Goal: Check status: Check status

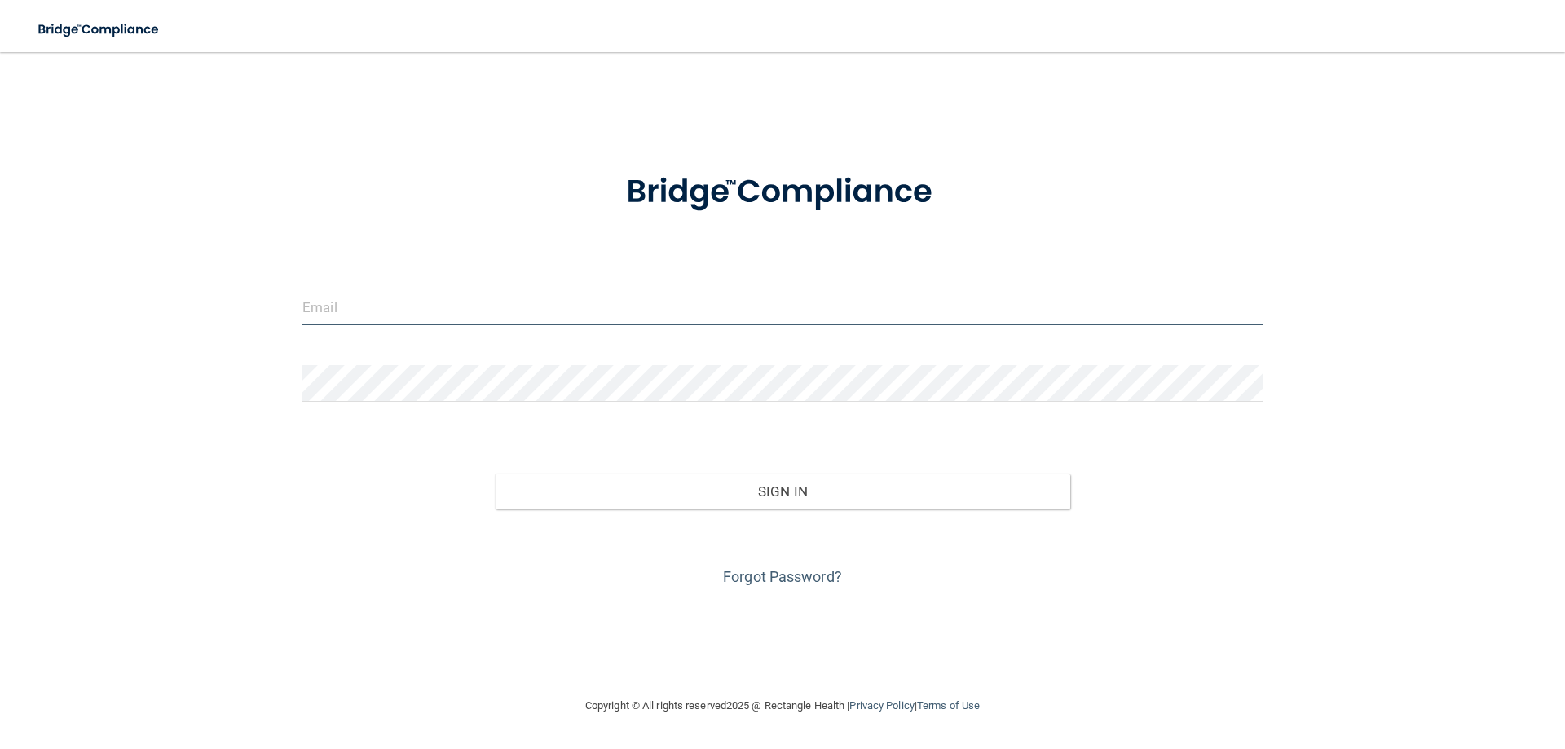
click at [422, 303] on input "email" at bounding box center [782, 307] width 960 height 37
type input "[EMAIL_ADDRESS][DOMAIN_NAME]"
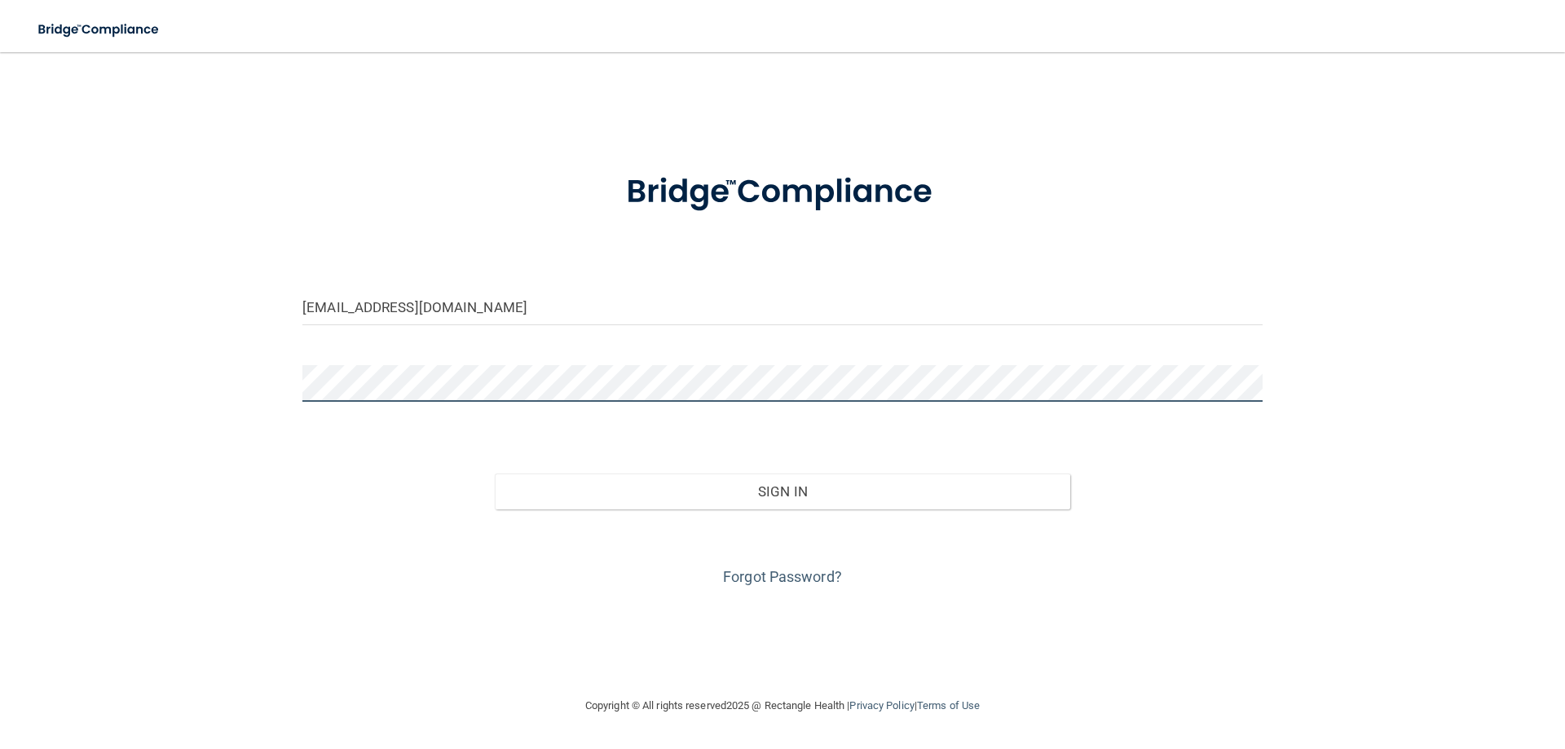
click at [495, 474] on button "Sign In" at bounding box center [783, 492] width 576 height 36
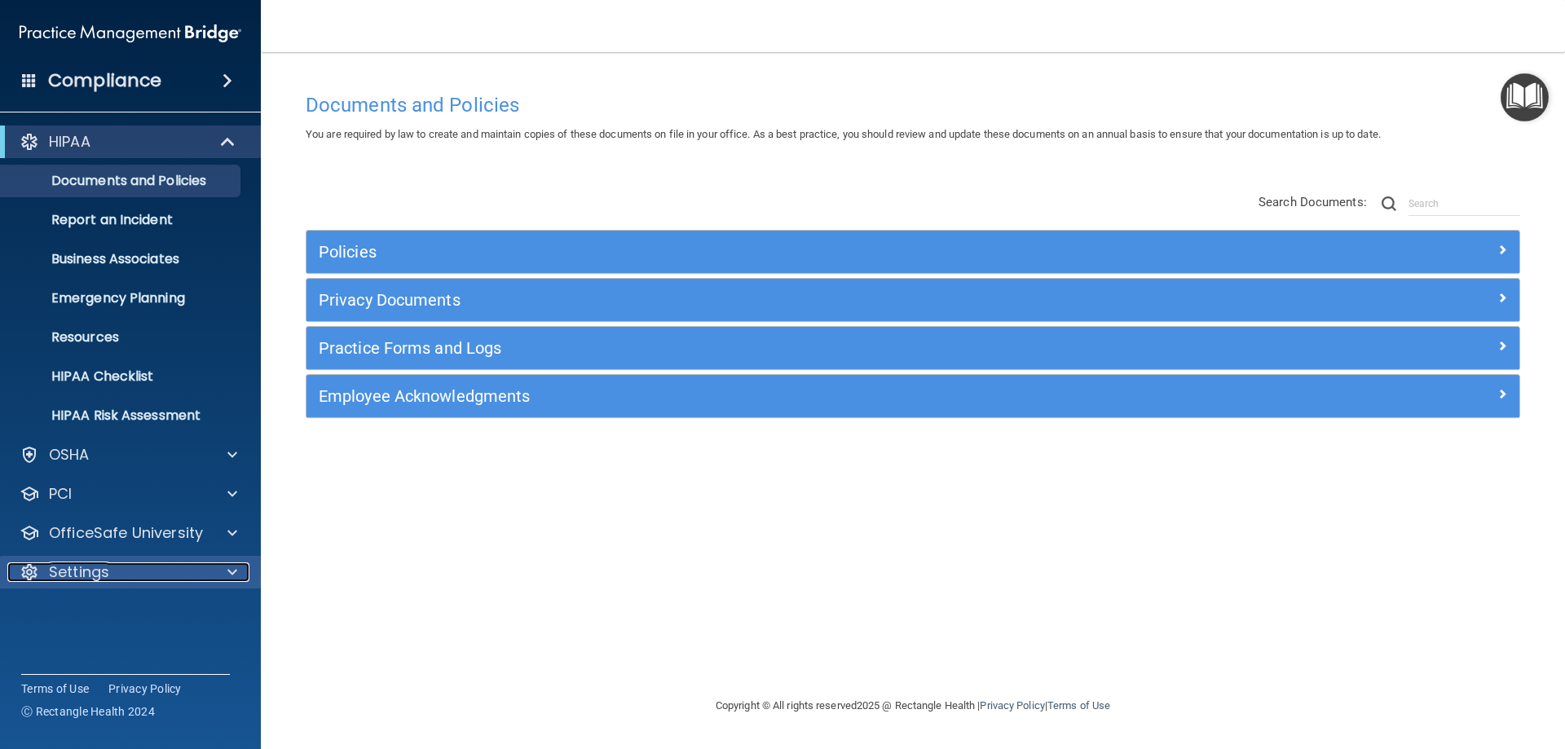
click at [154, 575] on div "Settings" at bounding box center [108, 573] width 202 height 20
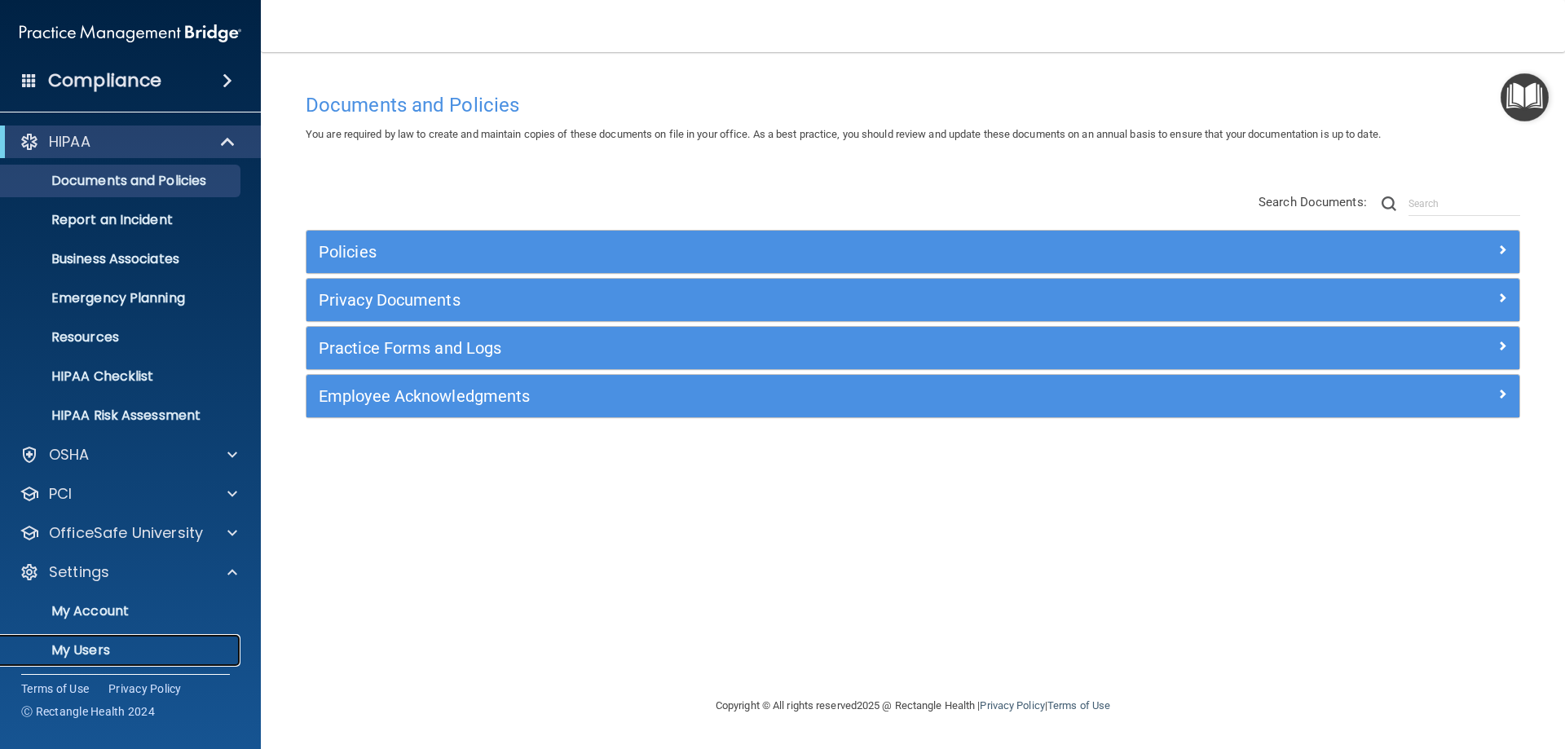
click at [105, 646] on p "My Users" at bounding box center [122, 650] width 223 height 16
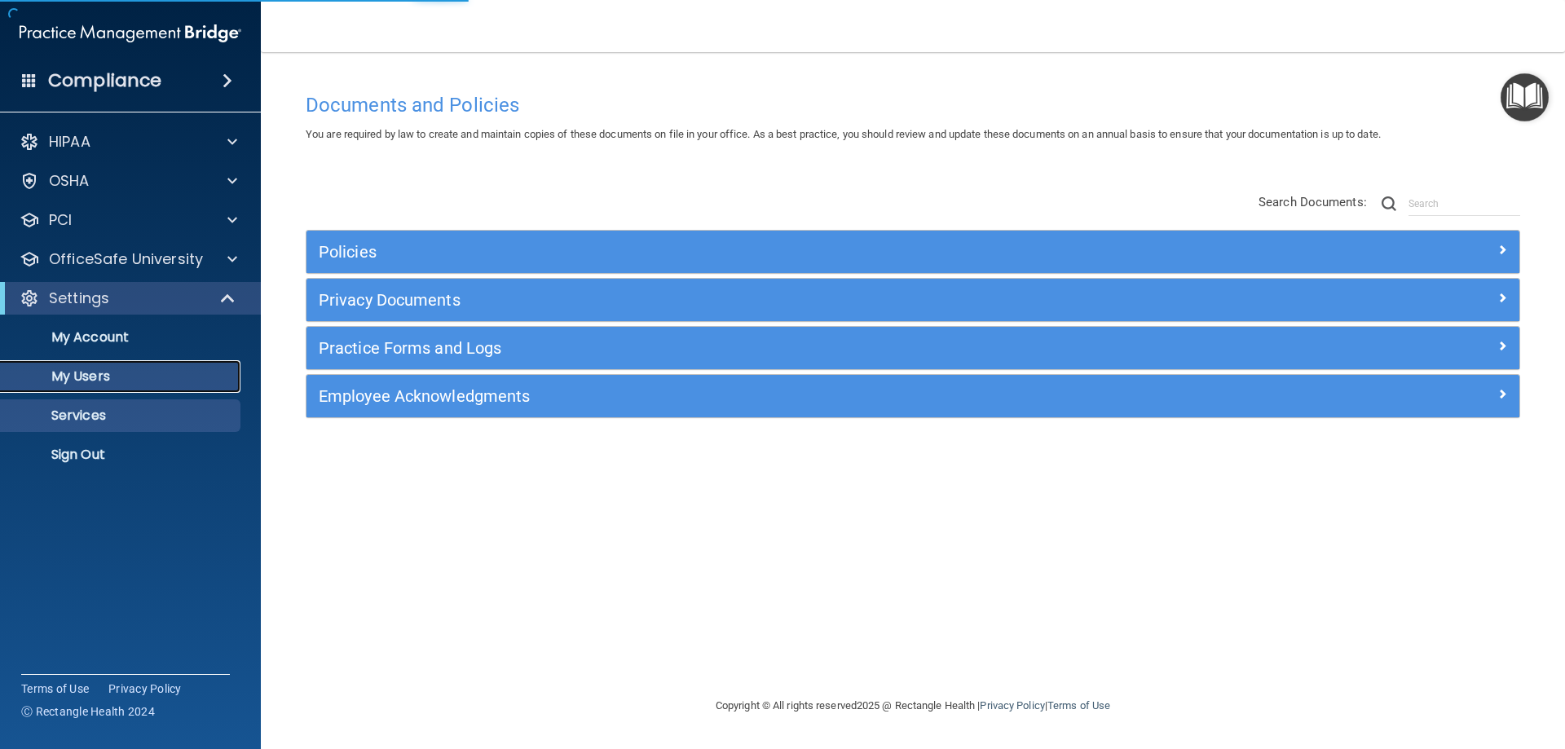
select select "20"
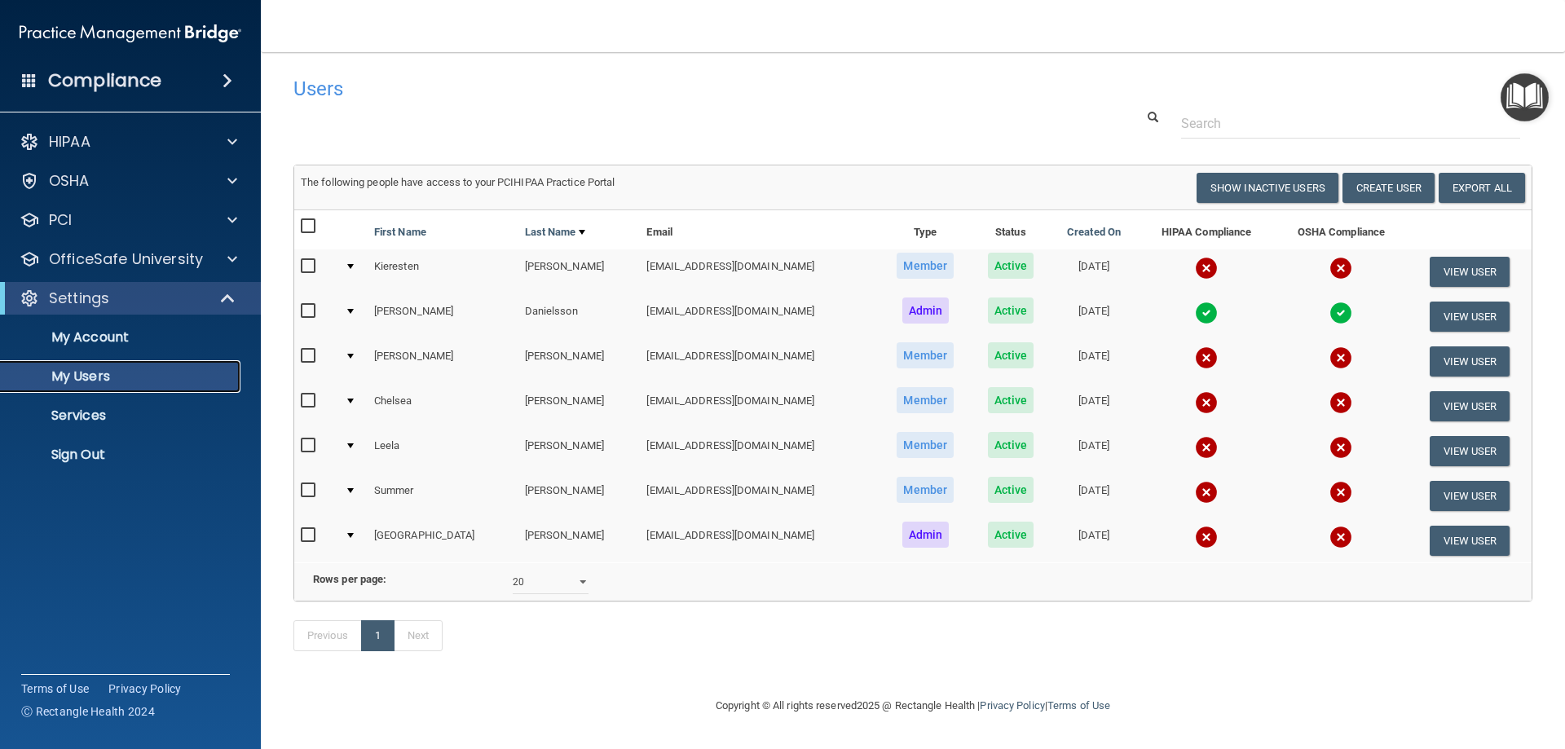
scroll to position [17, 0]
click at [1195, 436] on img at bounding box center [1206, 447] width 23 height 23
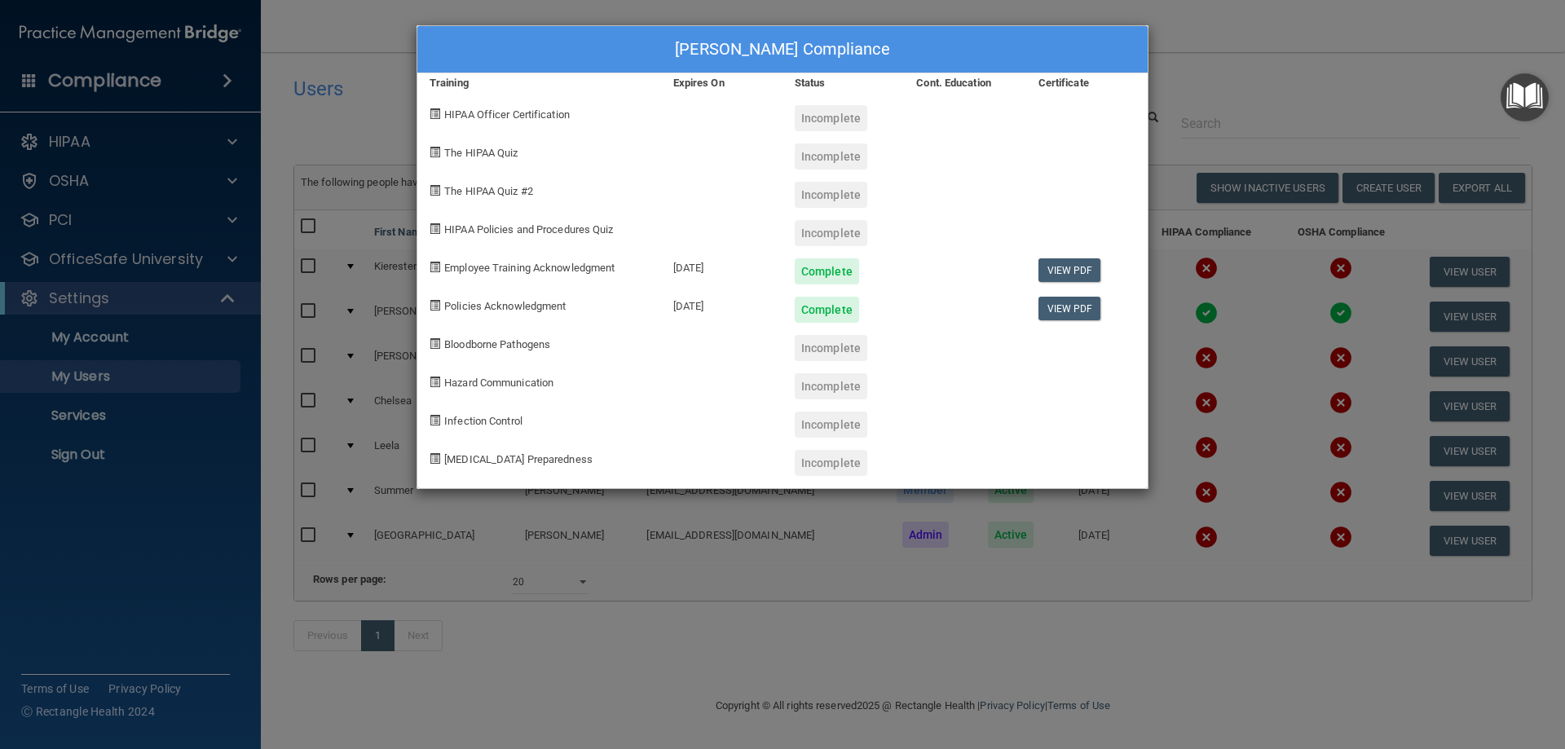
click at [1267, 28] on div "[PERSON_NAME] Compliance Training Expires On Status Cont. Education Certificate…" at bounding box center [782, 374] width 1565 height 749
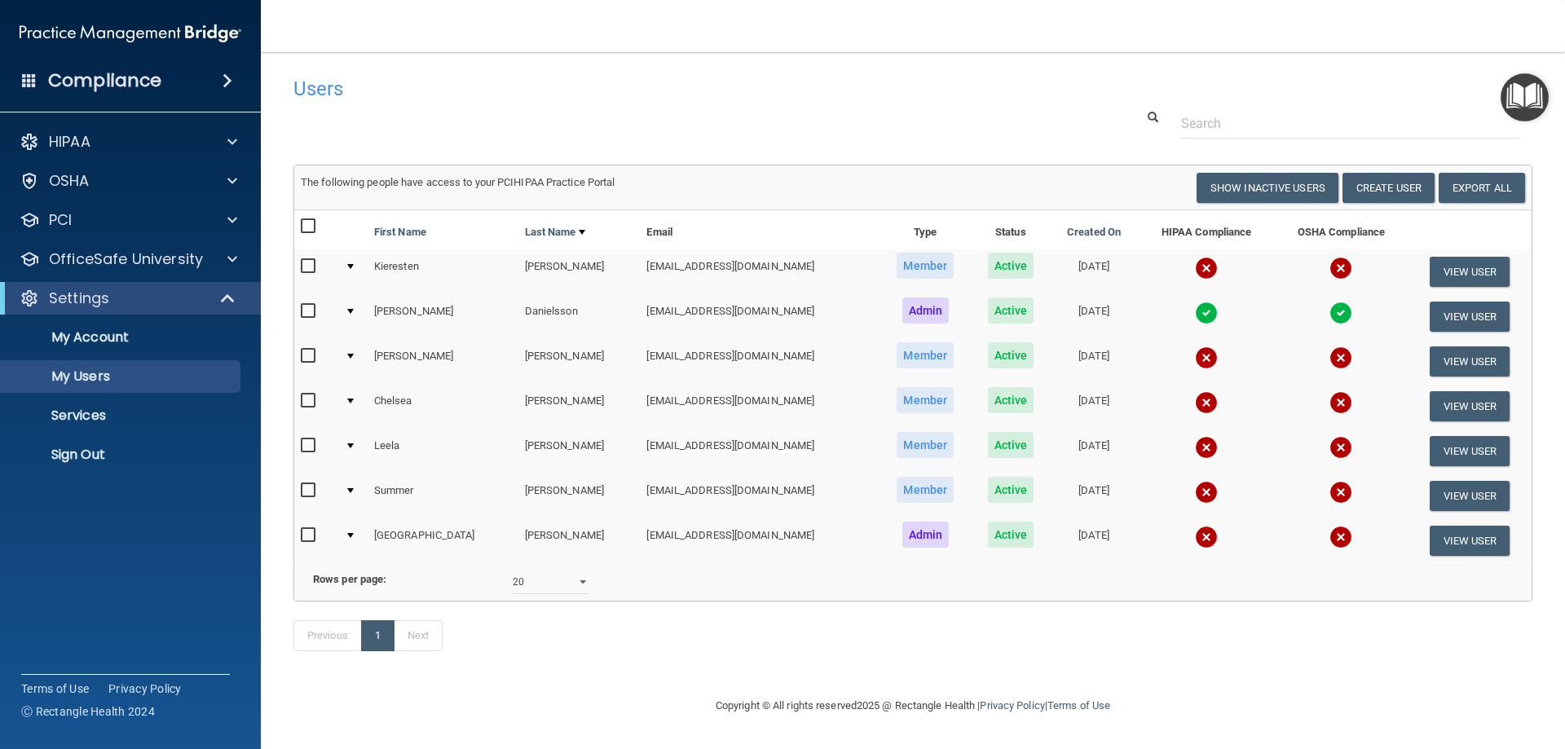
click at [399, 430] on td "Leela" at bounding box center [443, 451] width 151 height 45
click at [1195, 436] on img at bounding box center [1206, 447] width 23 height 23
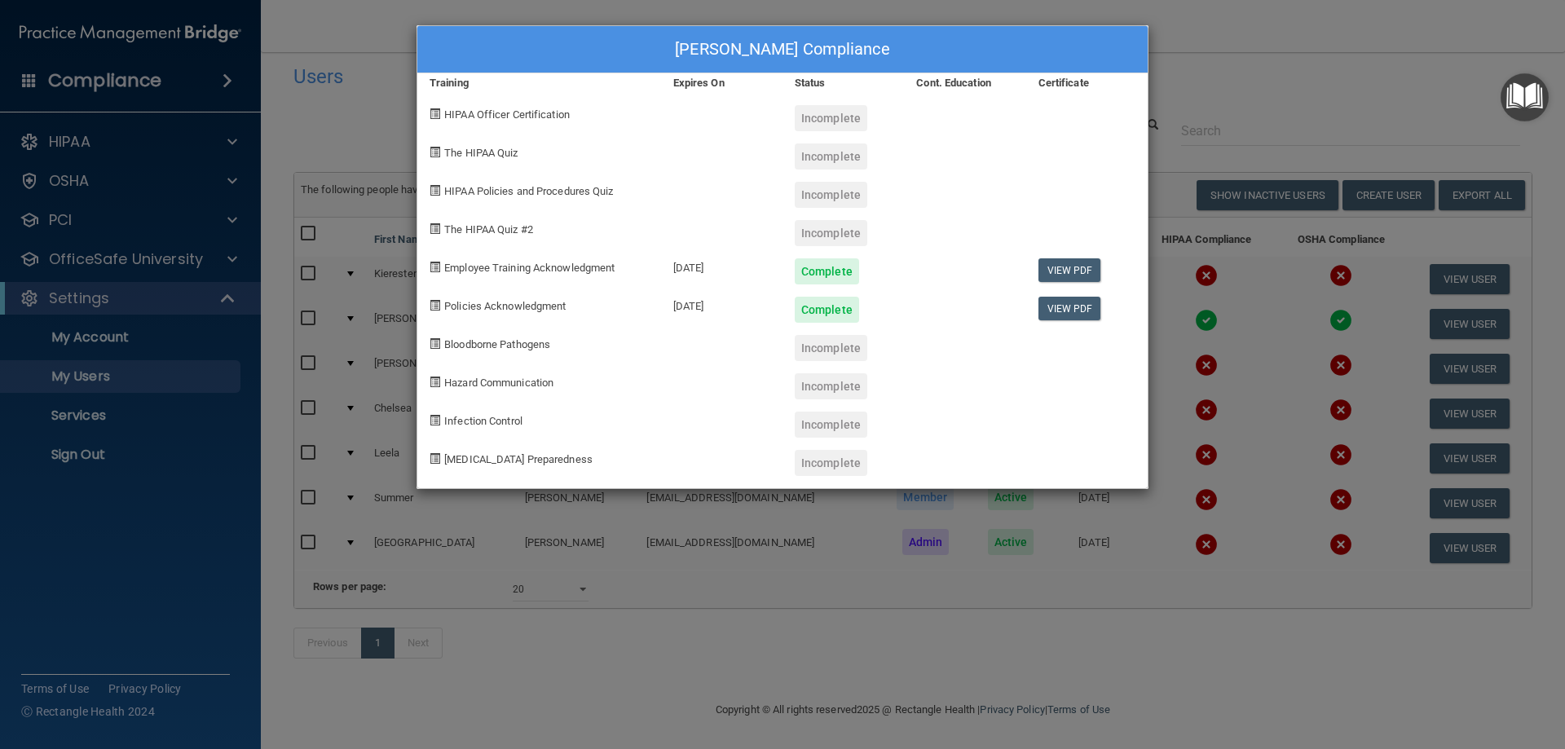
click at [1263, 76] on div "[PERSON_NAME] Compliance Training Expires On Status Cont. Education Certificate…" at bounding box center [782, 374] width 1565 height 749
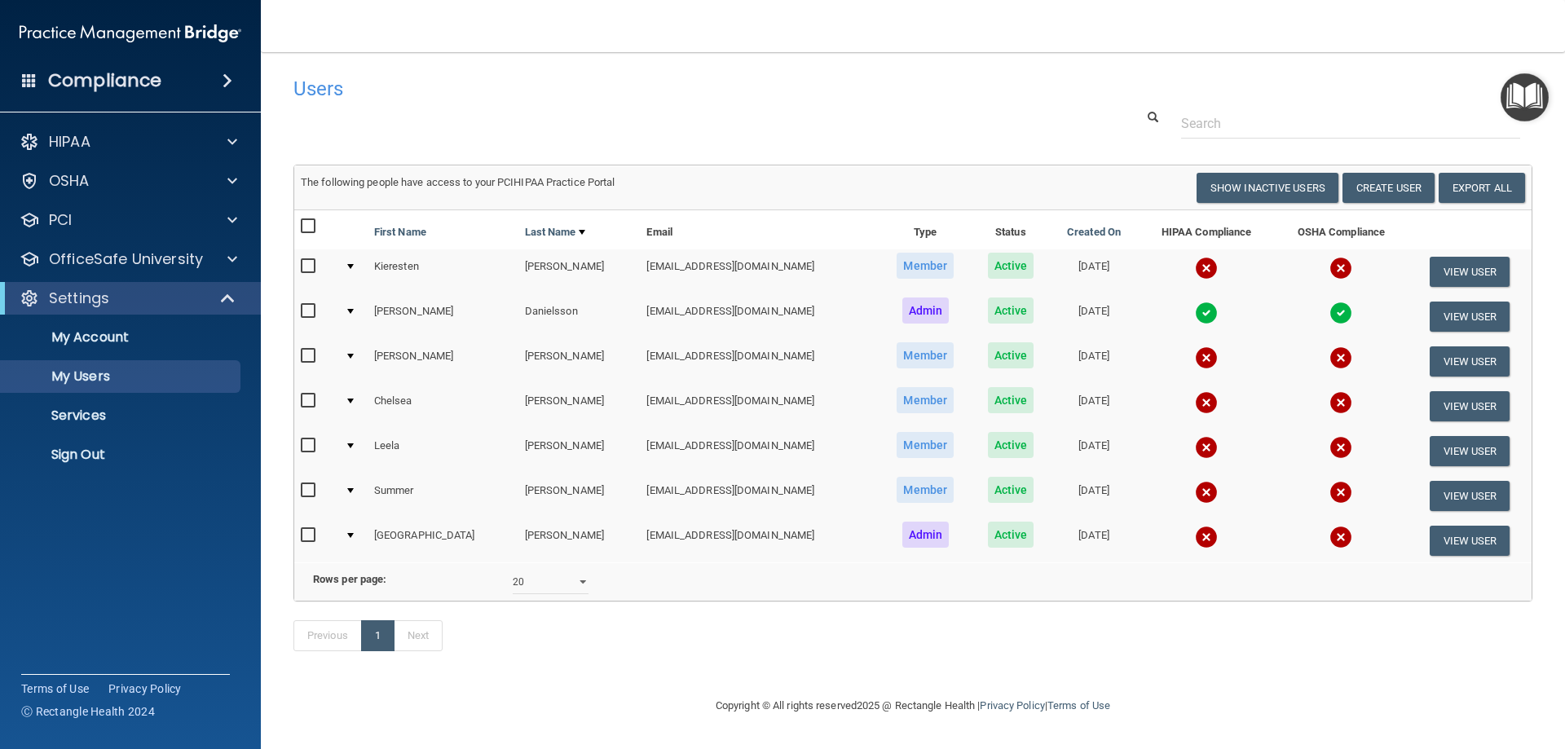
click at [1330, 436] on img at bounding box center [1341, 447] width 23 height 23
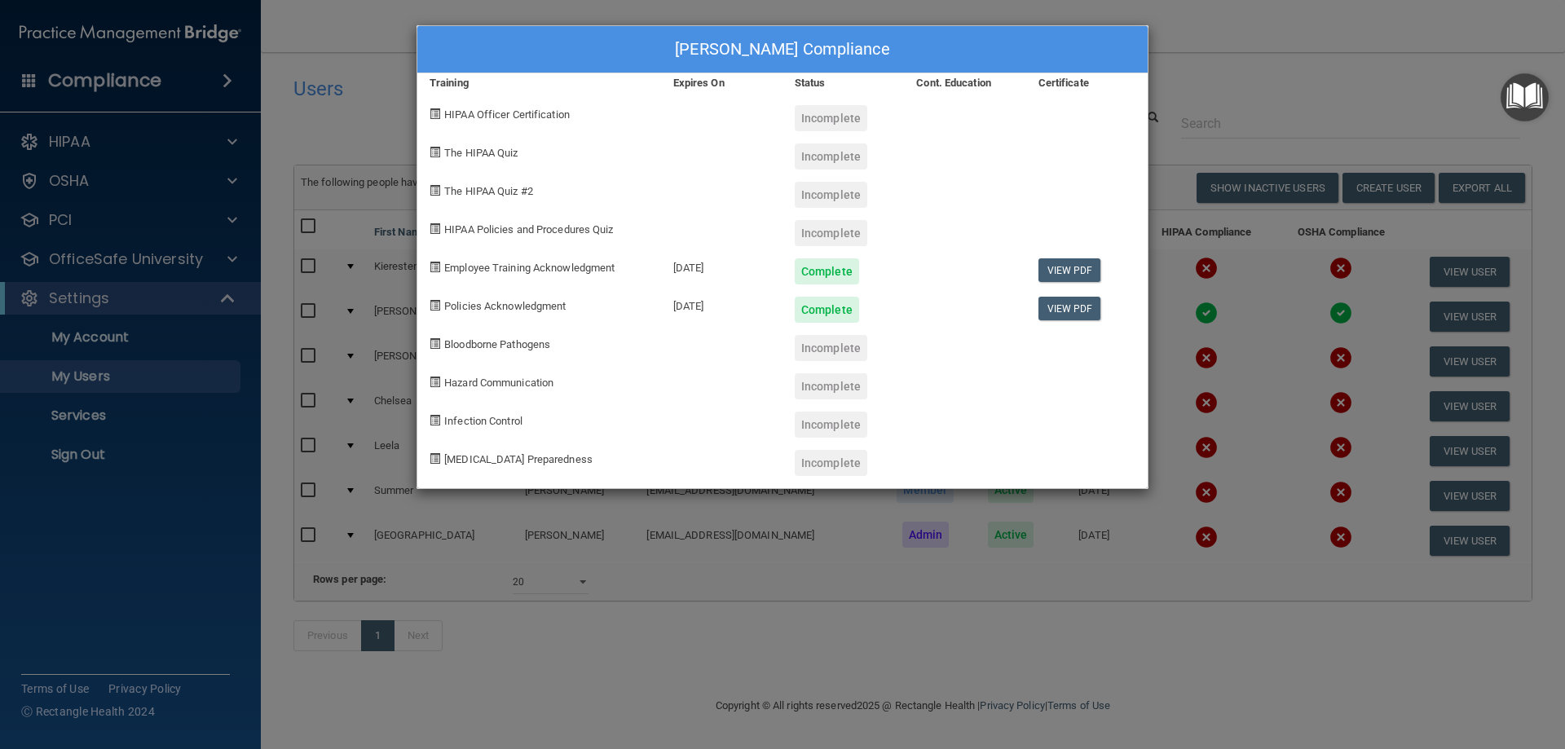
click at [1242, 79] on div "[PERSON_NAME] Compliance Training Expires On Status Cont. Education Certificate…" at bounding box center [782, 374] width 1565 height 749
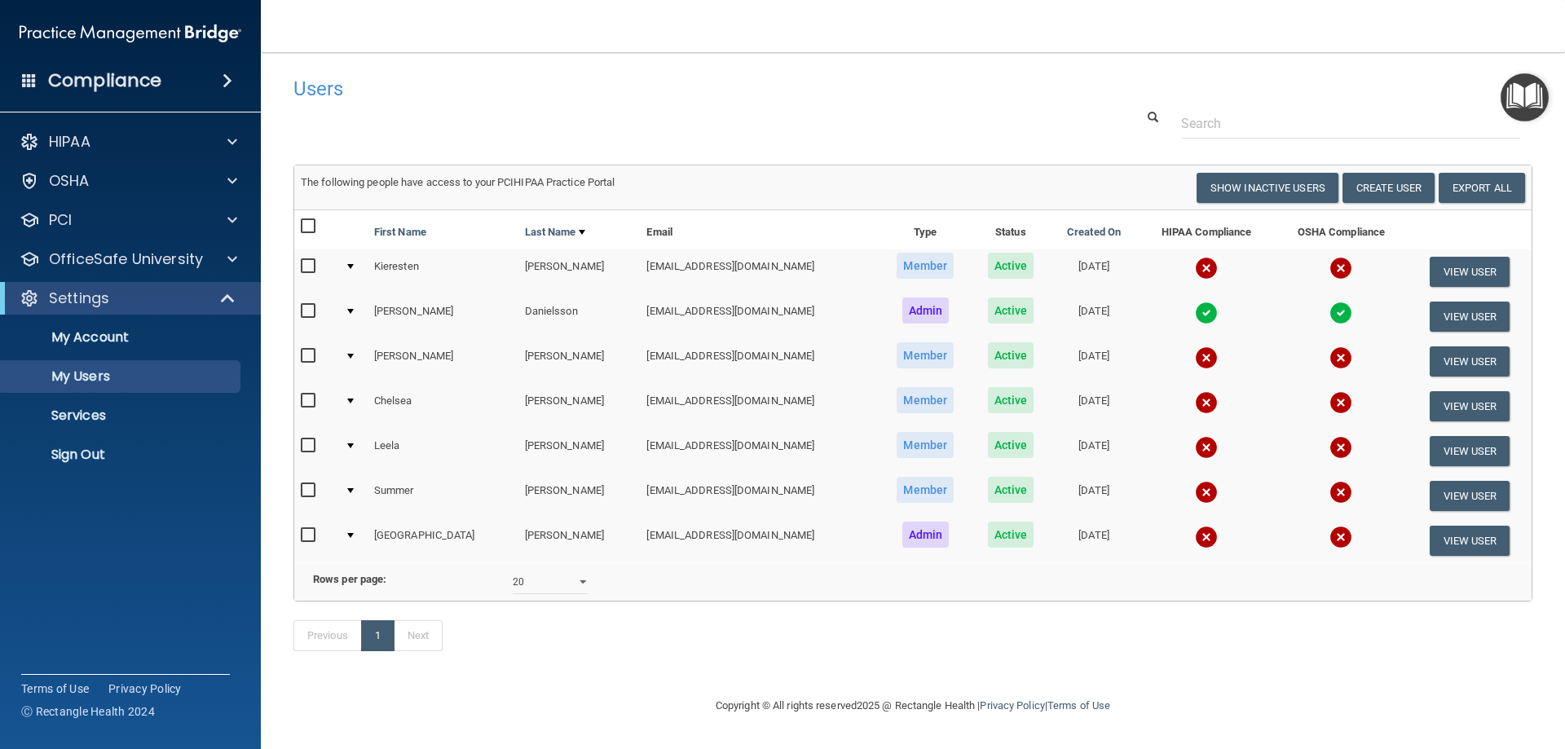
click at [1195, 436] on img at bounding box center [1206, 447] width 23 height 23
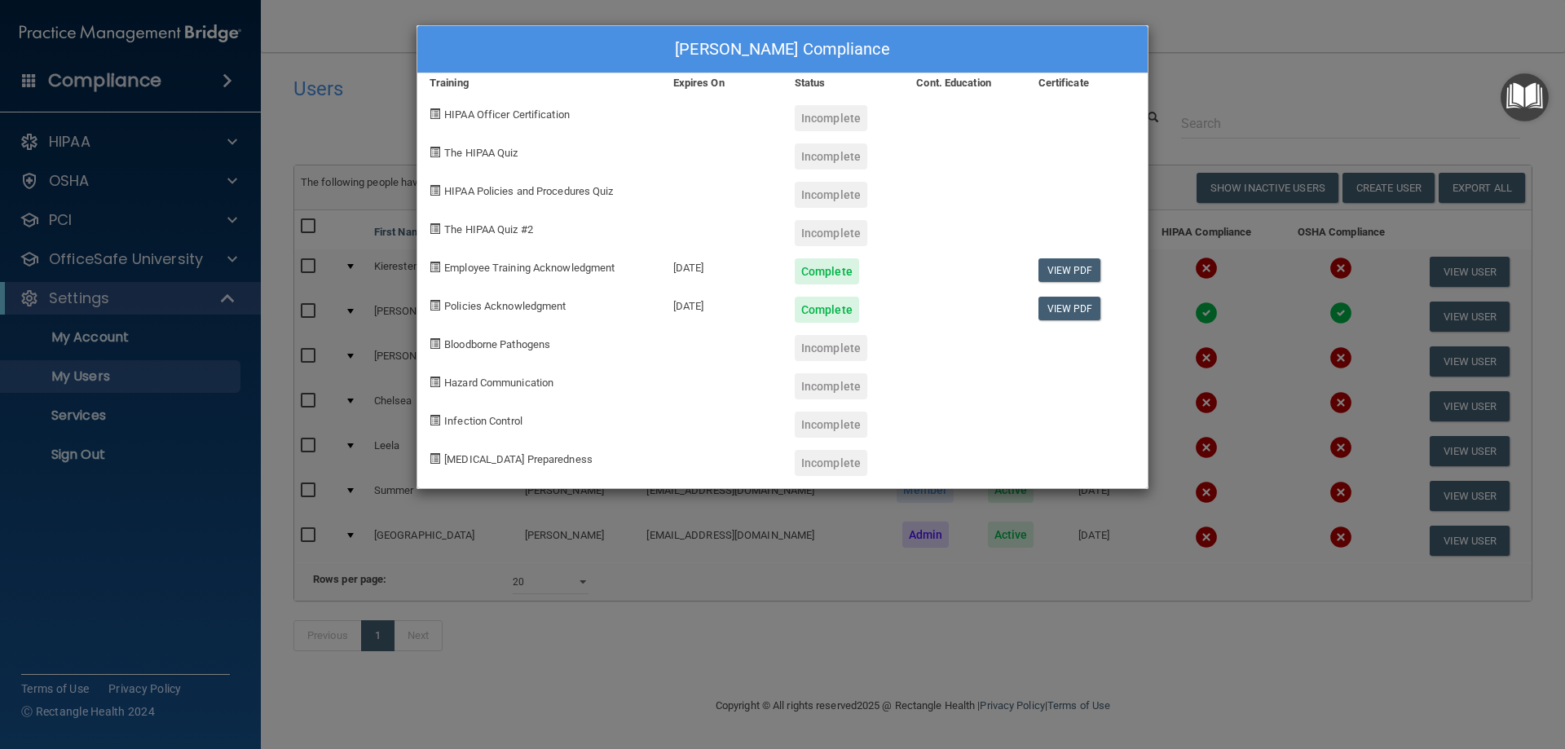
click at [1052, 231] on div at bounding box center [1086, 227] width 121 height 38
click at [1199, 52] on div "[PERSON_NAME] Compliance Training Expires On Status Cont. Education Certificate…" at bounding box center [782, 374] width 1565 height 749
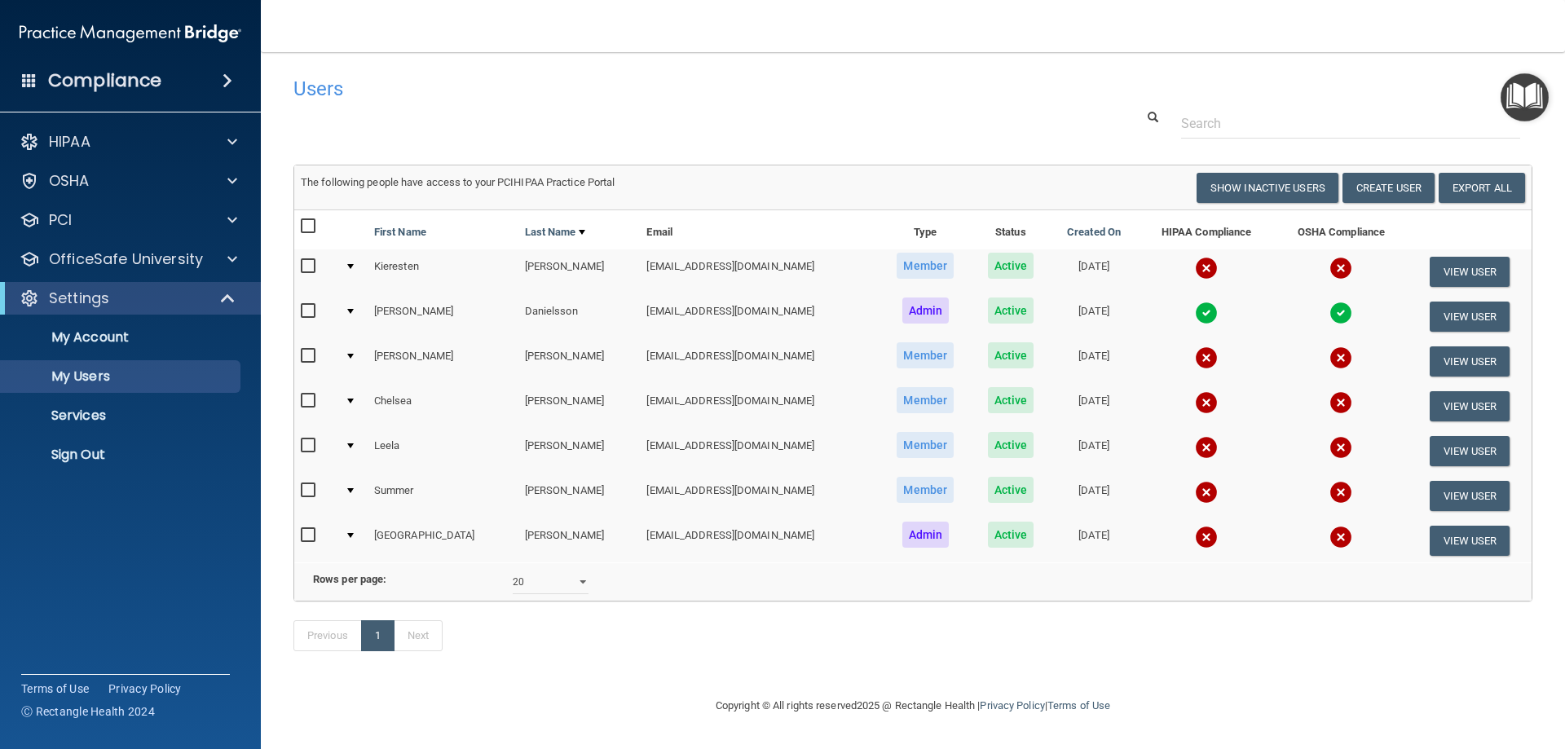
click at [1195, 526] on img at bounding box center [1206, 537] width 23 height 23
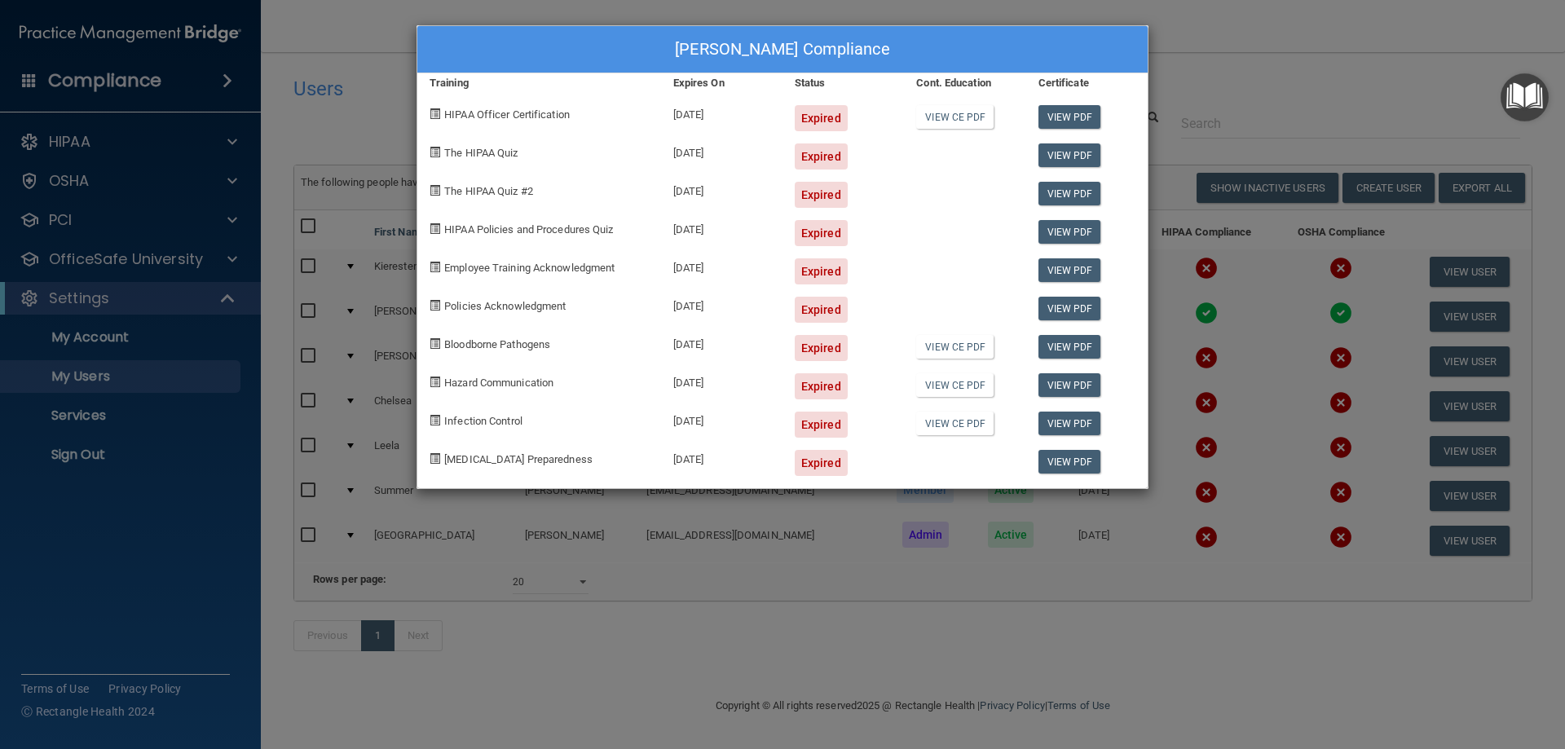
click at [1380, 78] on div "[PERSON_NAME] Compliance Training Expires On Status Cont. Education Certificate…" at bounding box center [782, 374] width 1565 height 749
